Goal: Use online tool/utility

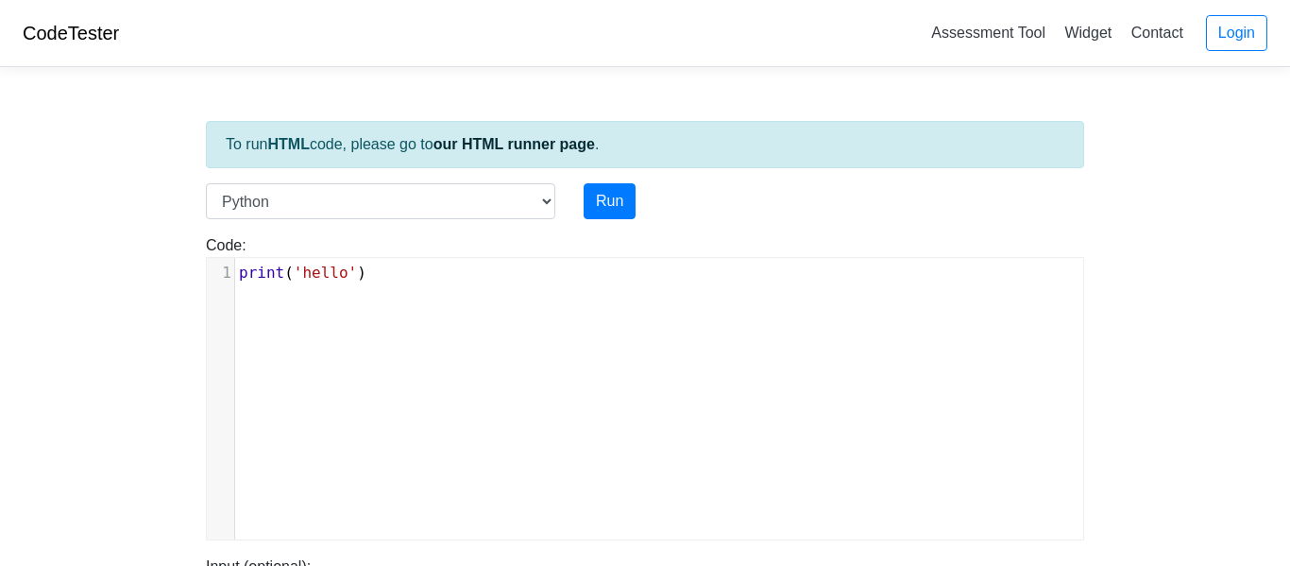
click at [368, 282] on pre "print ( 'hello' )" at bounding box center [659, 273] width 848 height 23
click at [328, 298] on div "xxxxxxxxxx 1 print ( 'hello' )" at bounding box center [659, 413] width 905 height 310
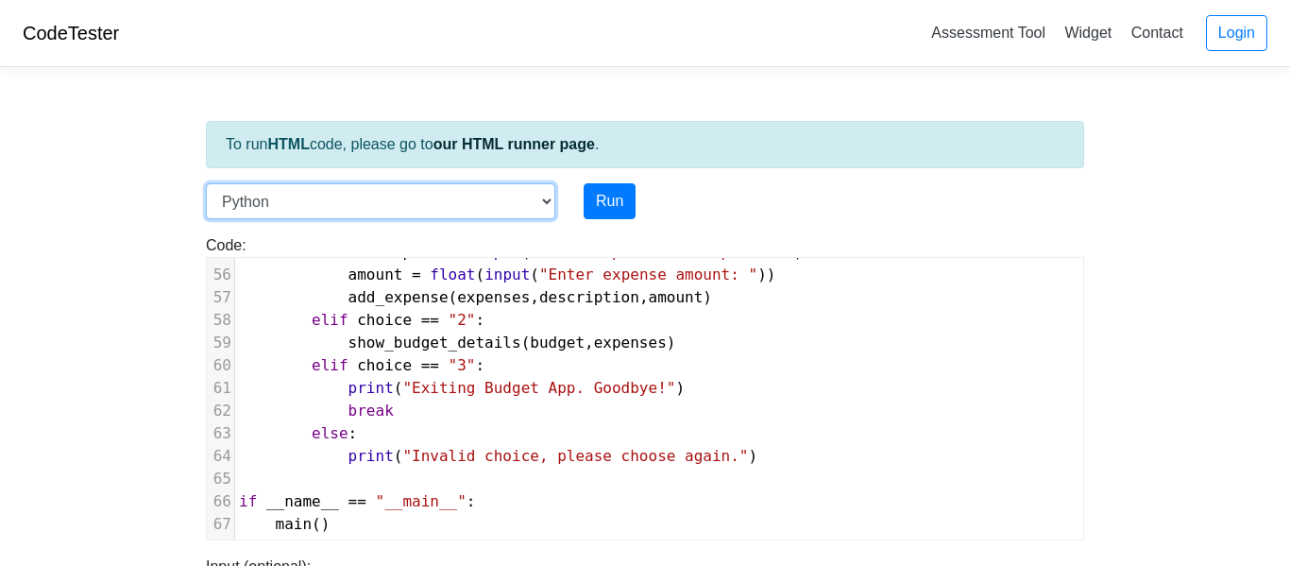
click at [311, 193] on select "C C++ Go Java Javascript Python Ruby" at bounding box center [381, 201] width 350 height 36
select select "javascript"
click at [206, 183] on select "C C++ Go Java Javascript Python Ruby" at bounding box center [381, 201] width 350 height 36
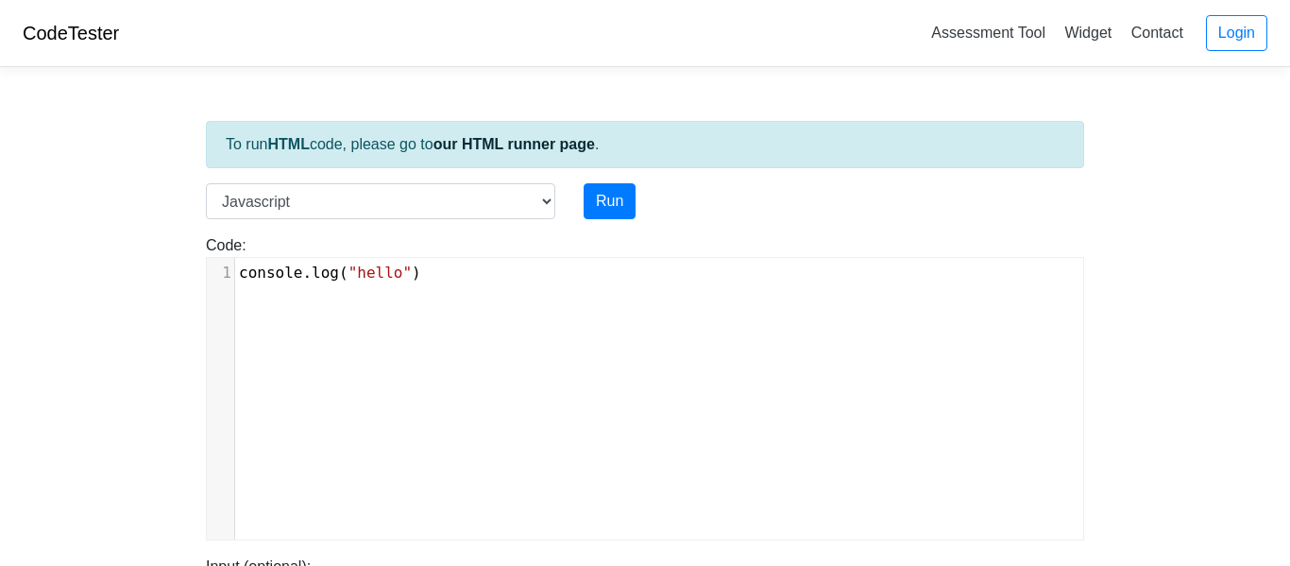
click at [412, 269] on span ""hello"" at bounding box center [380, 273] width 63 height 18
click at [459, 282] on pre "console . log ( "hello" )" at bounding box center [659, 273] width 848 height 23
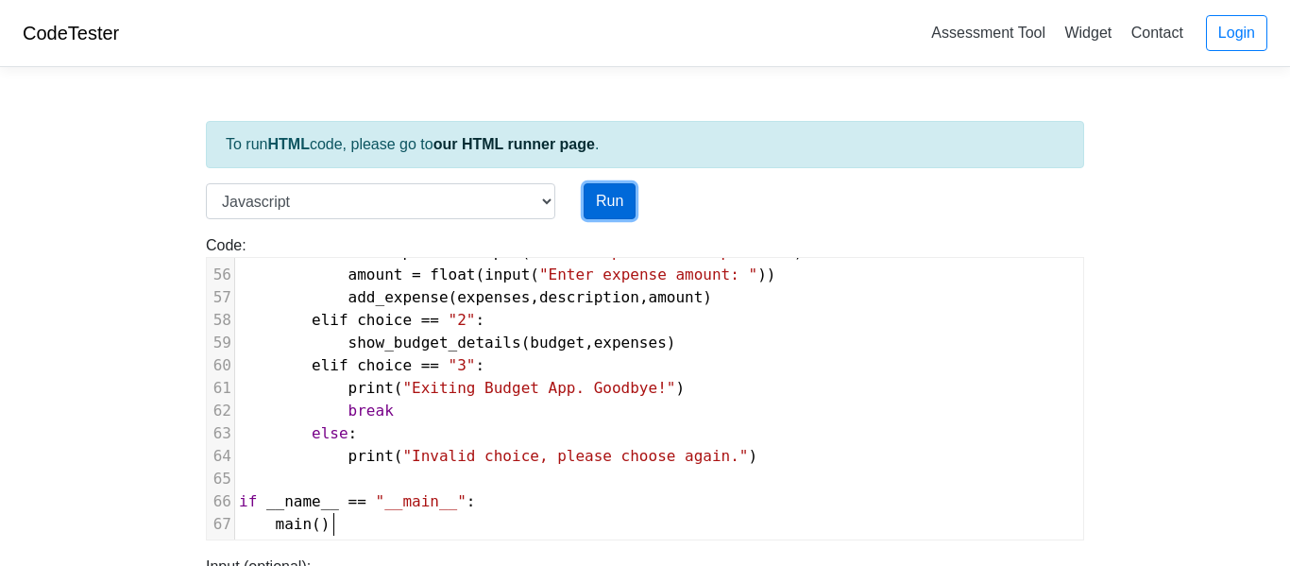
click at [605, 209] on button "Run" at bounding box center [610, 201] width 52 height 36
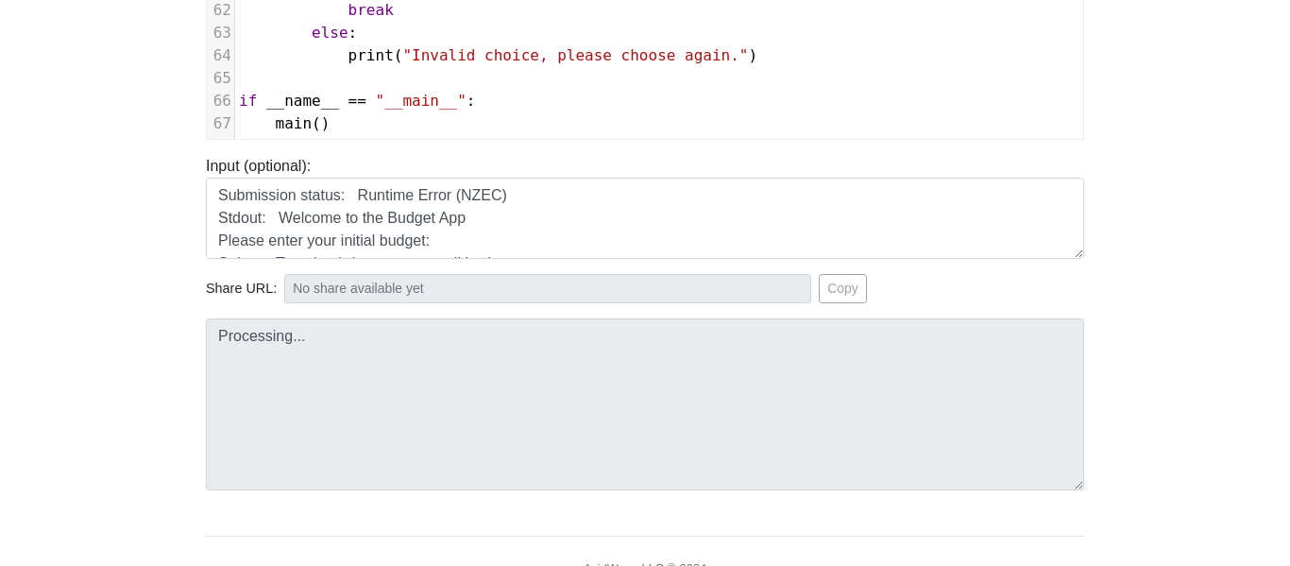
scroll to position [408, 0]
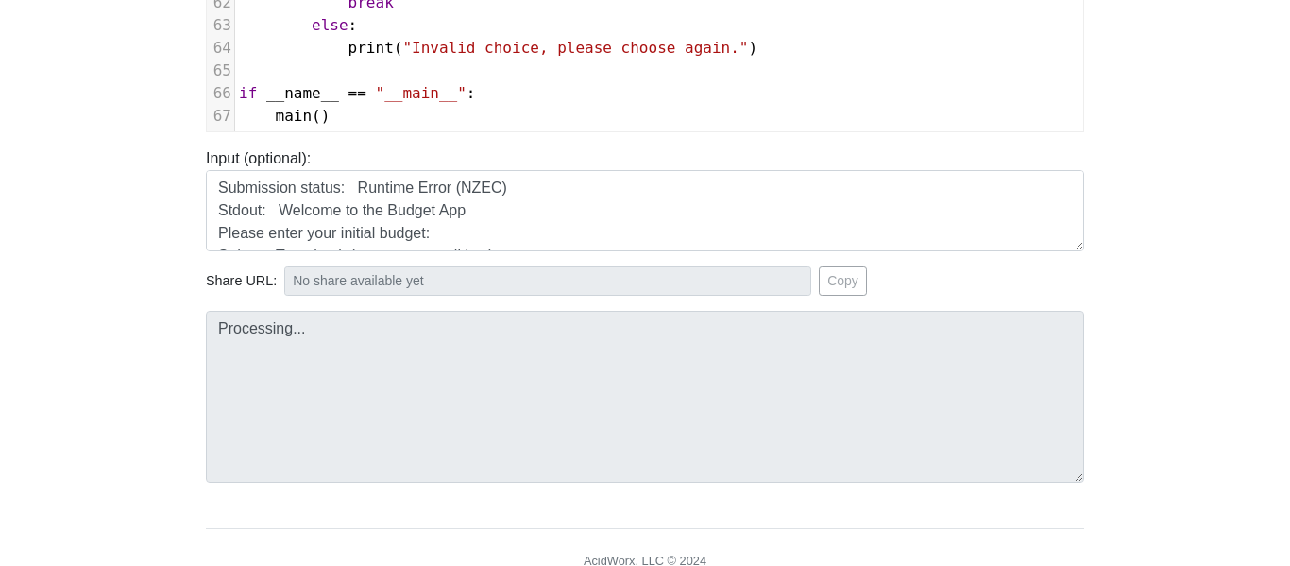
type input "[URL][DOMAIN_NAME]"
type textarea "Submission status: Runtime Error (NZEC) Stderr: /box/script.js:2 import json ^^…"
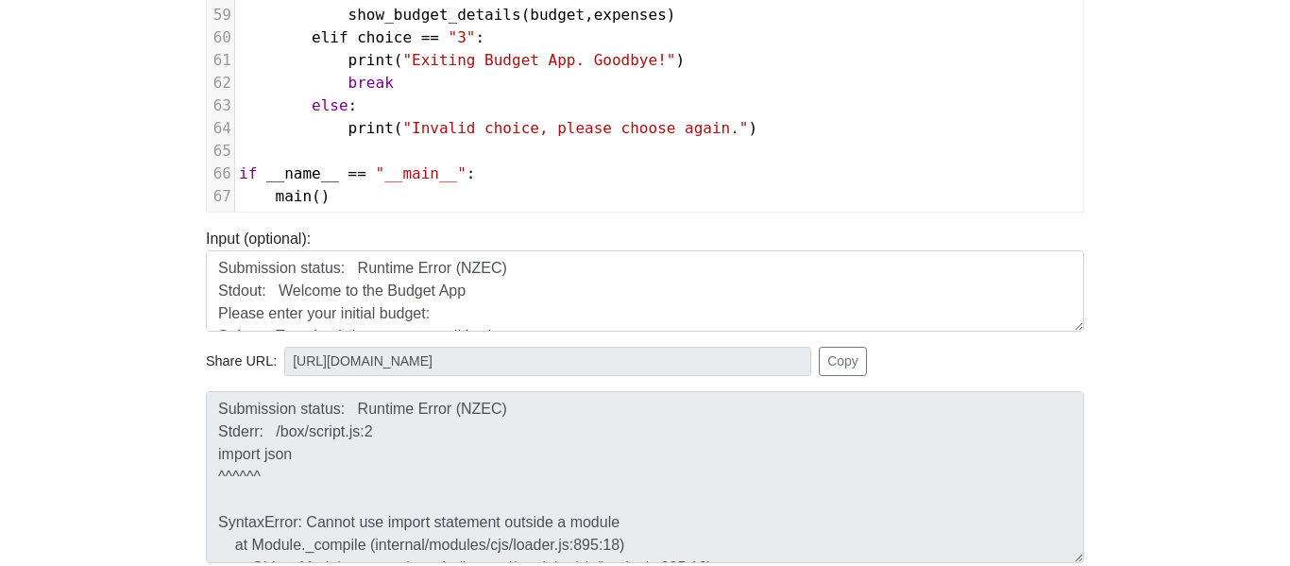
scroll to position [105, 0]
